Goal: Task Accomplishment & Management: Use online tool/utility

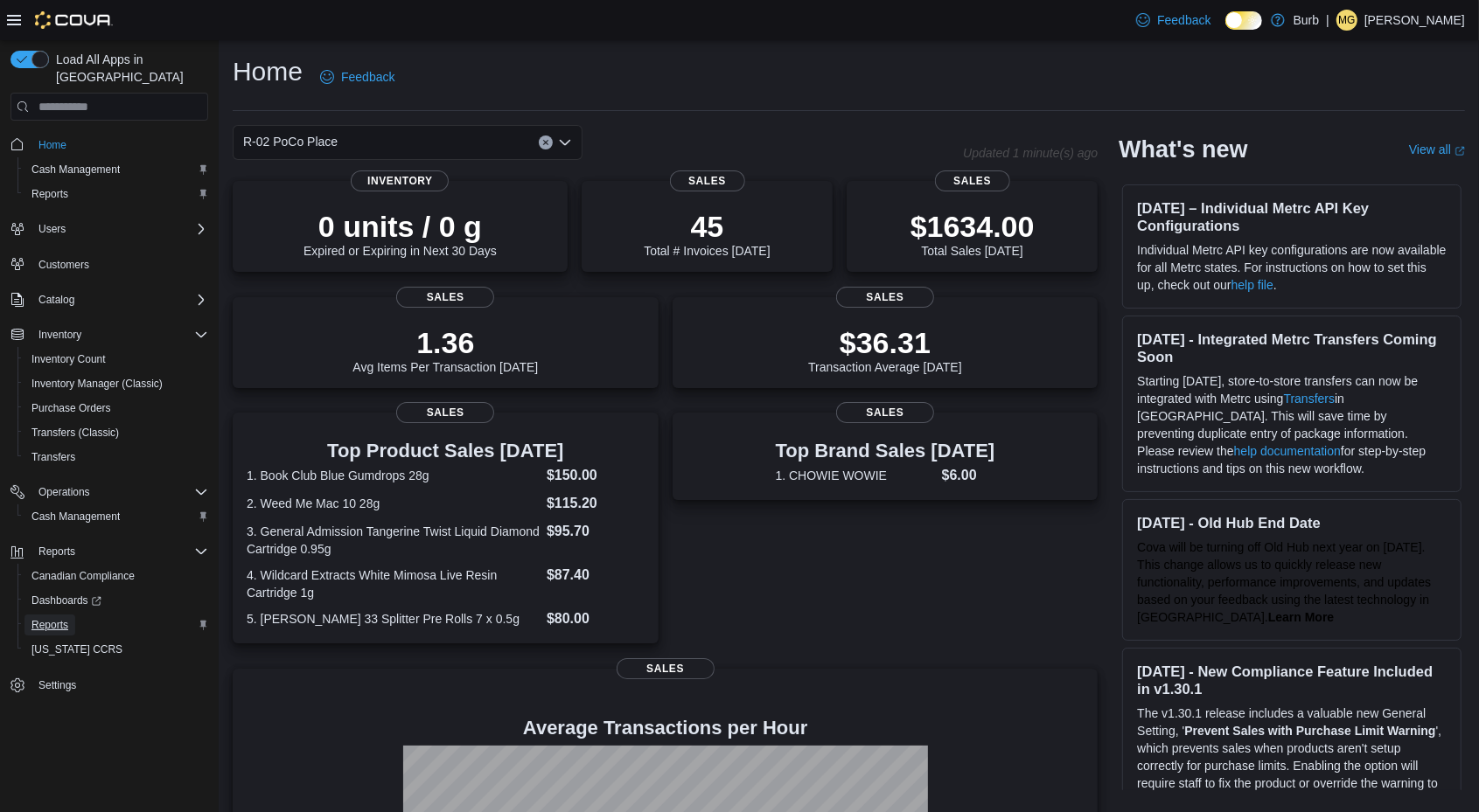
click at [54, 618] on span "Reports" at bounding box center [50, 625] width 37 height 14
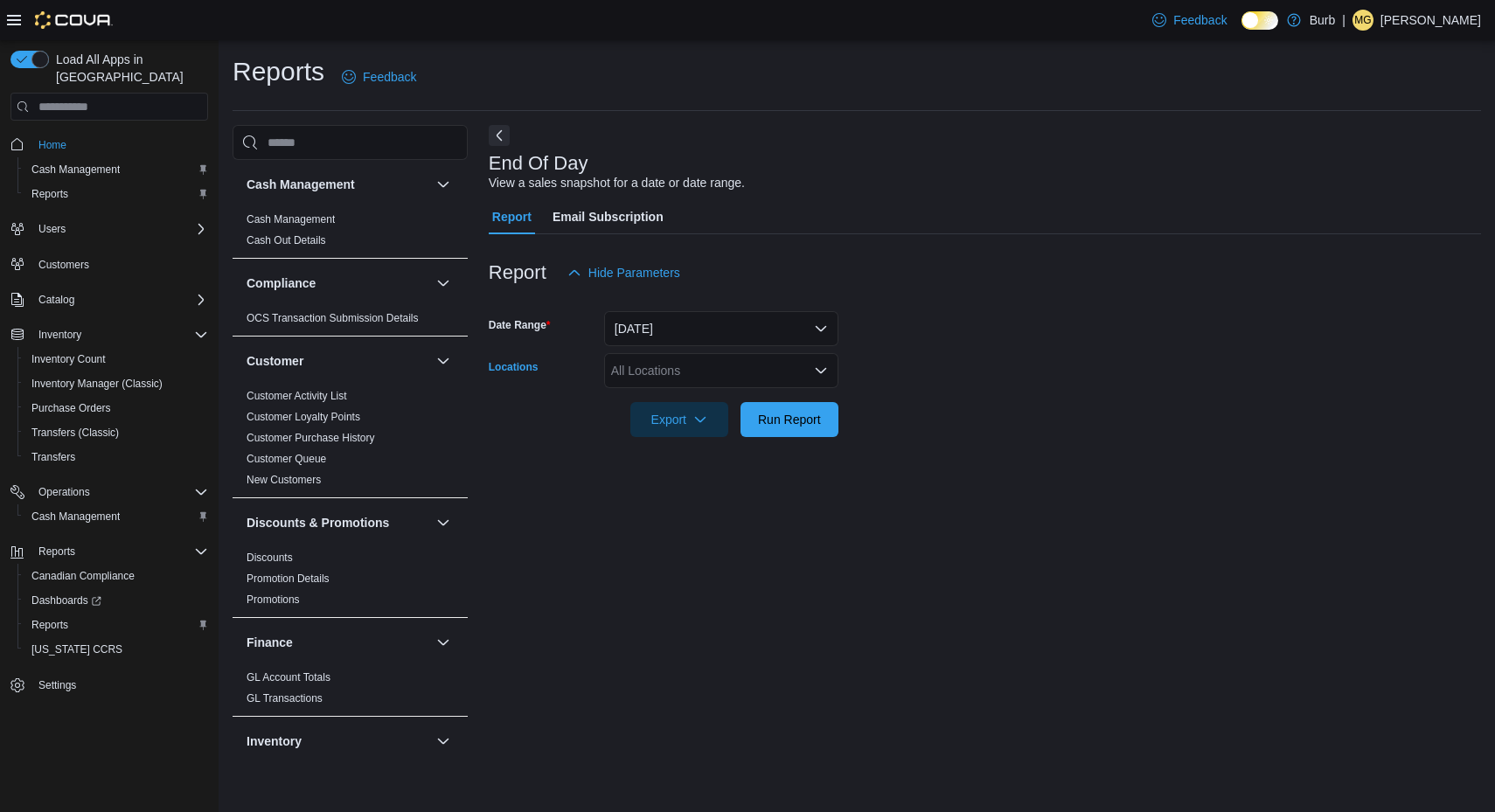
click at [825, 363] on div "All Locations" at bounding box center [721, 371] width 235 height 35
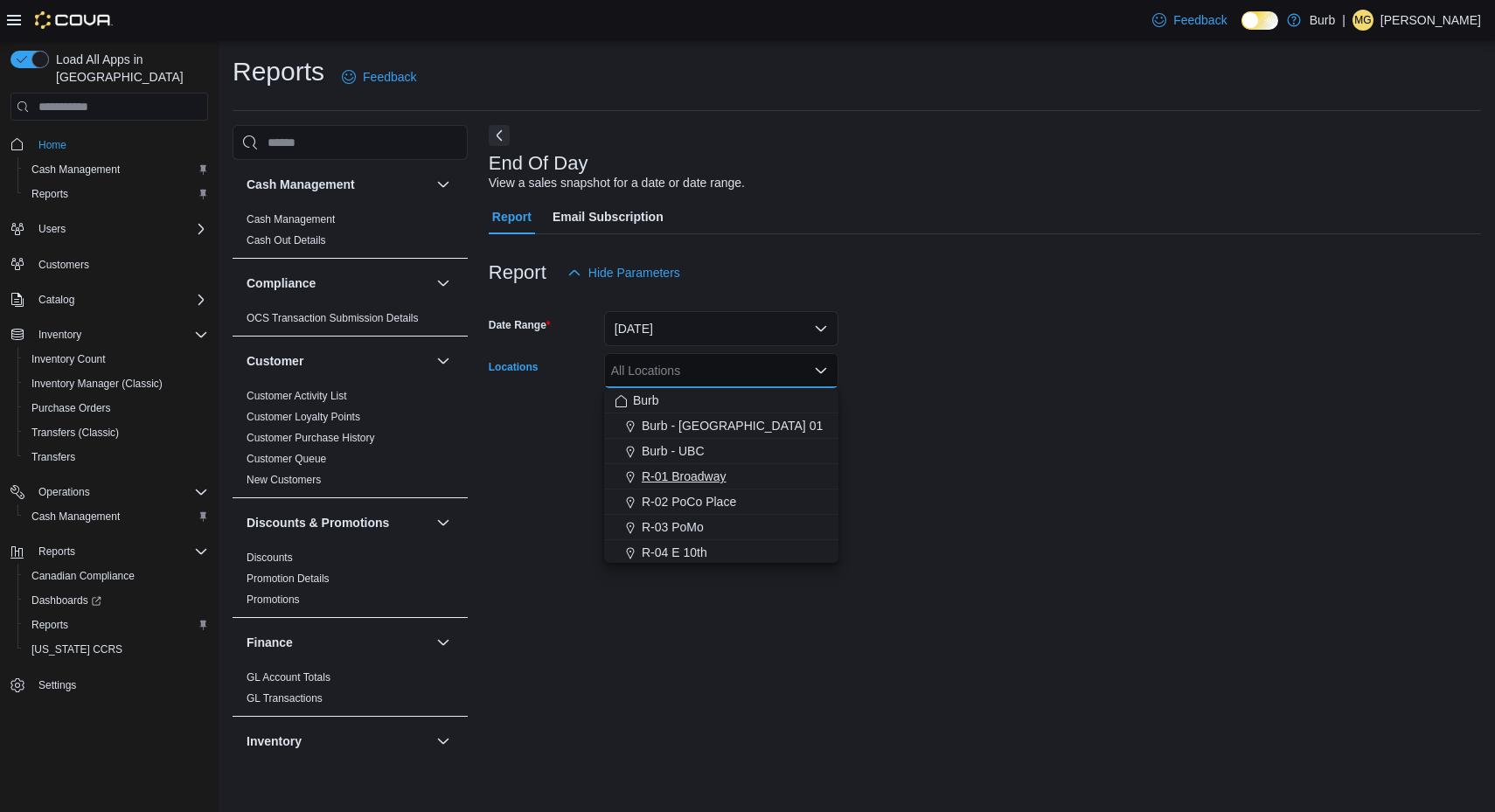
click at [723, 486] on button "R-01 Broadway" at bounding box center [721, 476] width 235 height 25
click at [698, 366] on icon "Remove R-01 Broadway from selection in this group" at bounding box center [699, 369] width 10 height 10
click at [716, 505] on span "R-02 PoCo Place" at bounding box center [690, 501] width 95 height 18
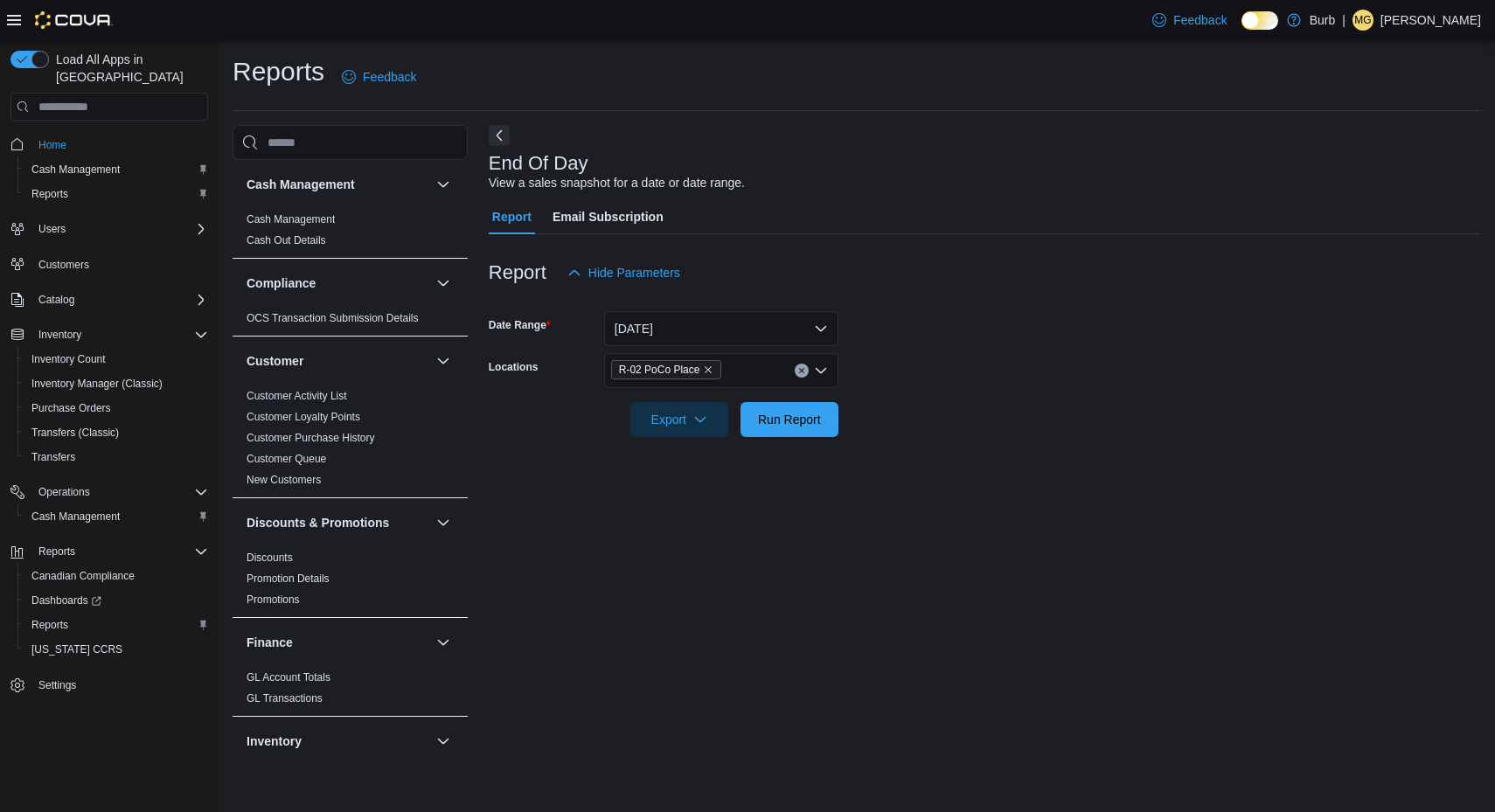
click at [928, 396] on div at bounding box center [986, 394] width 993 height 14
click at [806, 427] on span "Run Report" at bounding box center [790, 419] width 63 height 18
